Goal: Task Accomplishment & Management: Use online tool/utility

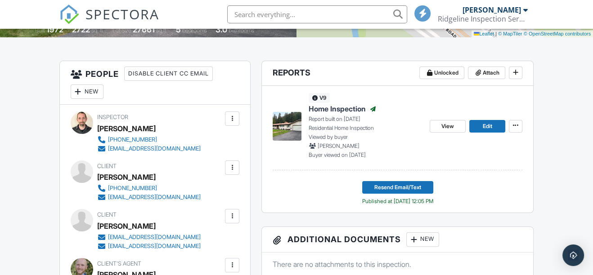
scroll to position [204, 0]
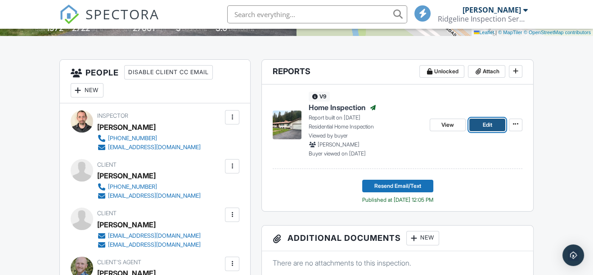
click at [487, 126] on span "Edit" at bounding box center [487, 125] width 9 height 9
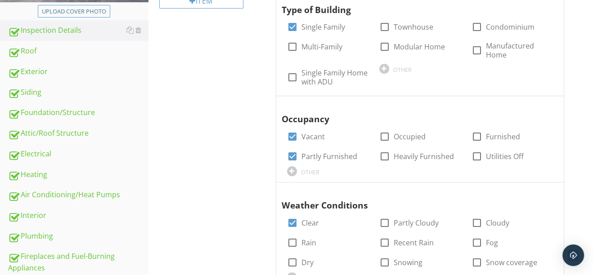
scroll to position [245, 0]
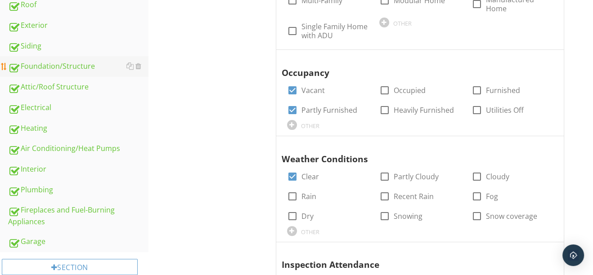
click at [58, 69] on div "Foundation/Structure" at bounding box center [78, 67] width 140 height 12
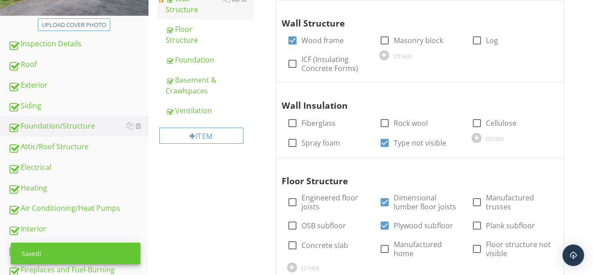
scroll to position [122, 0]
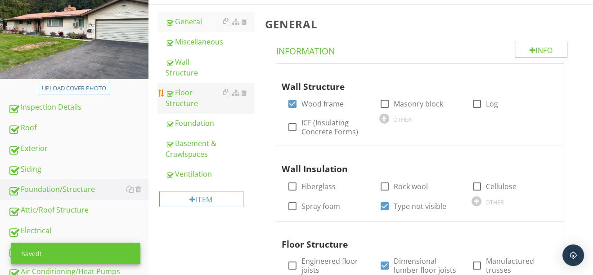
click at [189, 87] on div "Floor Structure" at bounding box center [210, 98] width 89 height 22
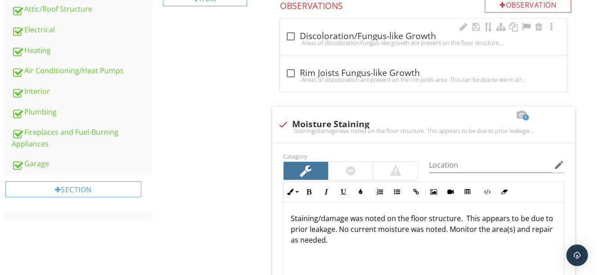
scroll to position [285, 0]
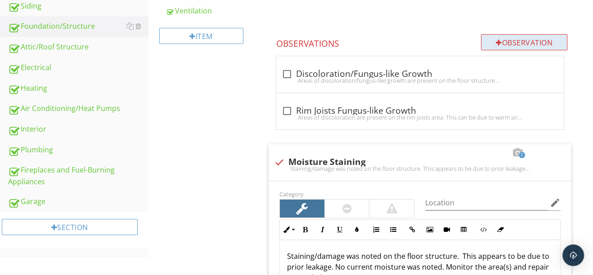
click at [498, 40] on div at bounding box center [499, 42] width 6 height 7
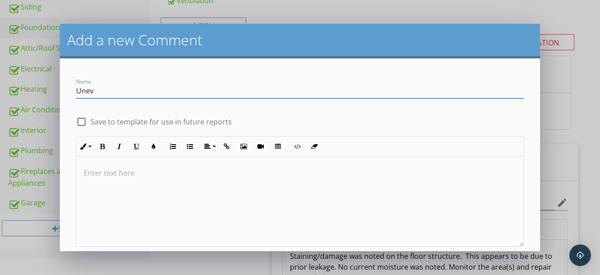
type input "Unevenness"
click at [138, 175] on p at bounding box center [300, 173] width 432 height 11
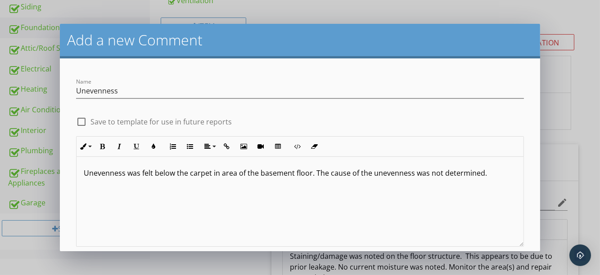
click at [234, 175] on p "Unevenness was felt below the carpet in area of the basement floor. The cause o…" at bounding box center [300, 173] width 432 height 11
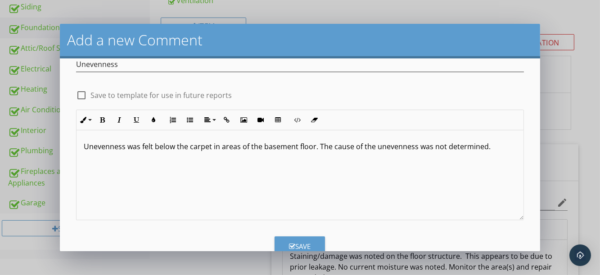
scroll to position [51, 0]
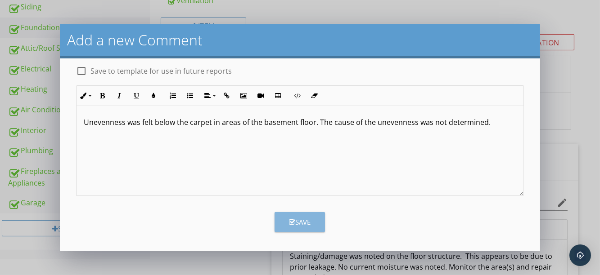
click at [316, 220] on button "Save" at bounding box center [299, 222] width 50 height 20
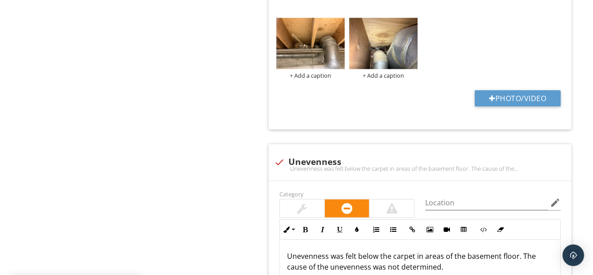
scroll to position [2562, 0]
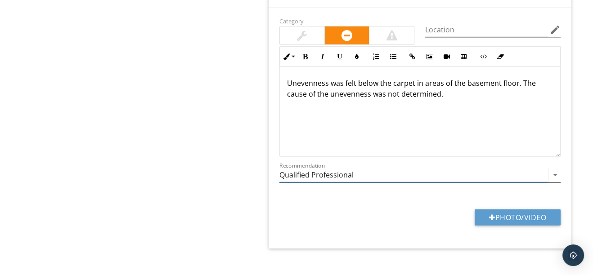
click at [317, 168] on input "Qualified Professional" at bounding box center [413, 175] width 269 height 15
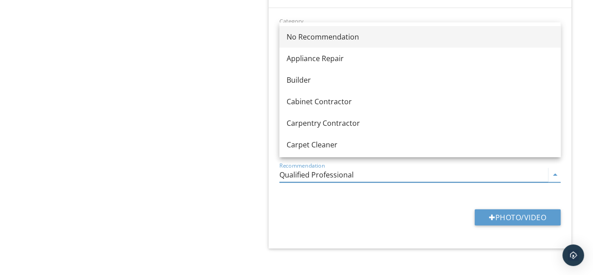
click at [292, 36] on div "No Recommendation" at bounding box center [420, 36] width 267 height 11
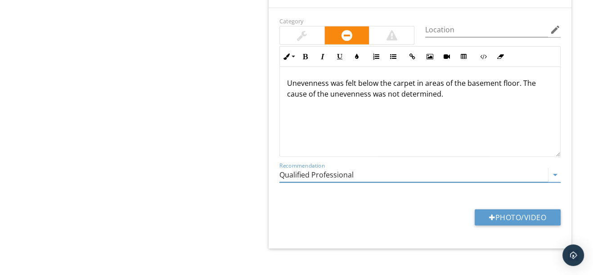
type input "No Recommendation"
click at [294, 27] on div at bounding box center [302, 36] width 45 height 18
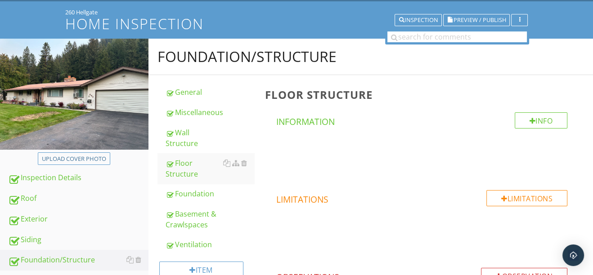
scroll to position [0, 0]
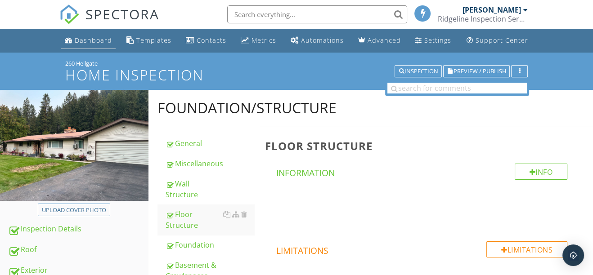
click at [95, 41] on div "Dashboard" at bounding box center [93, 40] width 37 height 9
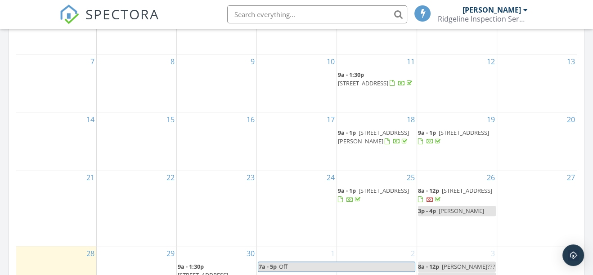
scroll to position [490, 0]
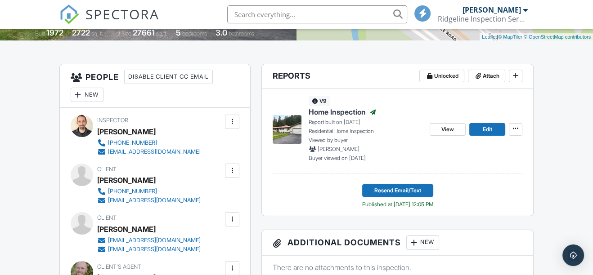
scroll to position [204, 0]
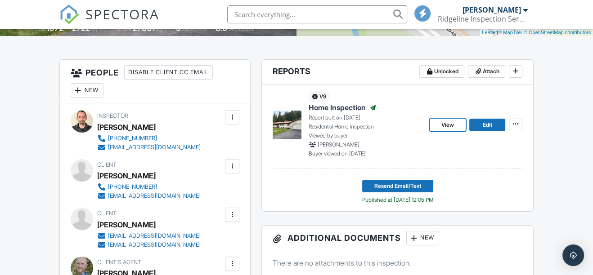
click at [445, 124] on span "View" at bounding box center [447, 125] width 13 height 9
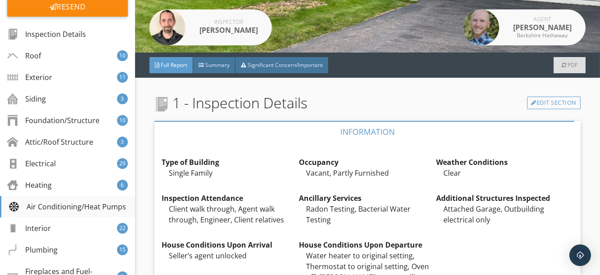
scroll to position [204, 0]
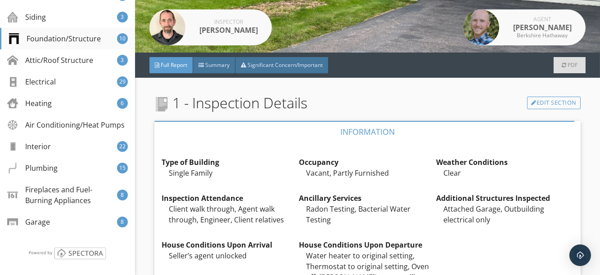
click at [51, 42] on div "Foundation/Structure" at bounding box center [55, 38] width 92 height 11
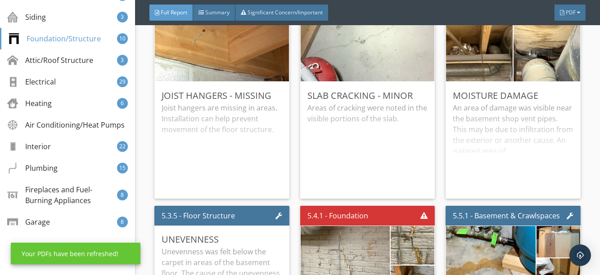
scroll to position [5091, 0]
